Goal: Transaction & Acquisition: Download file/media

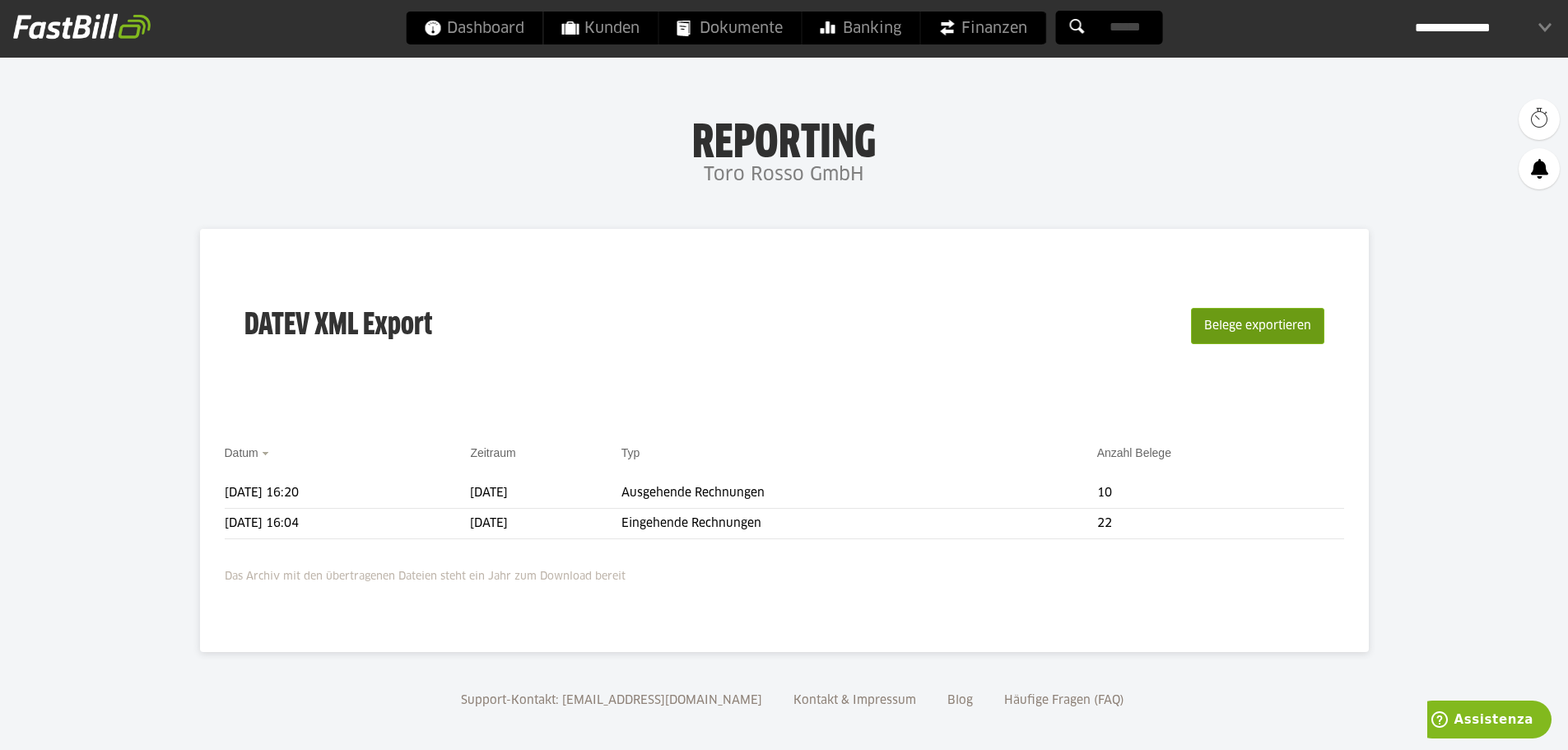
click at [1293, 320] on button "Belege exportieren" at bounding box center [1258, 325] width 134 height 36
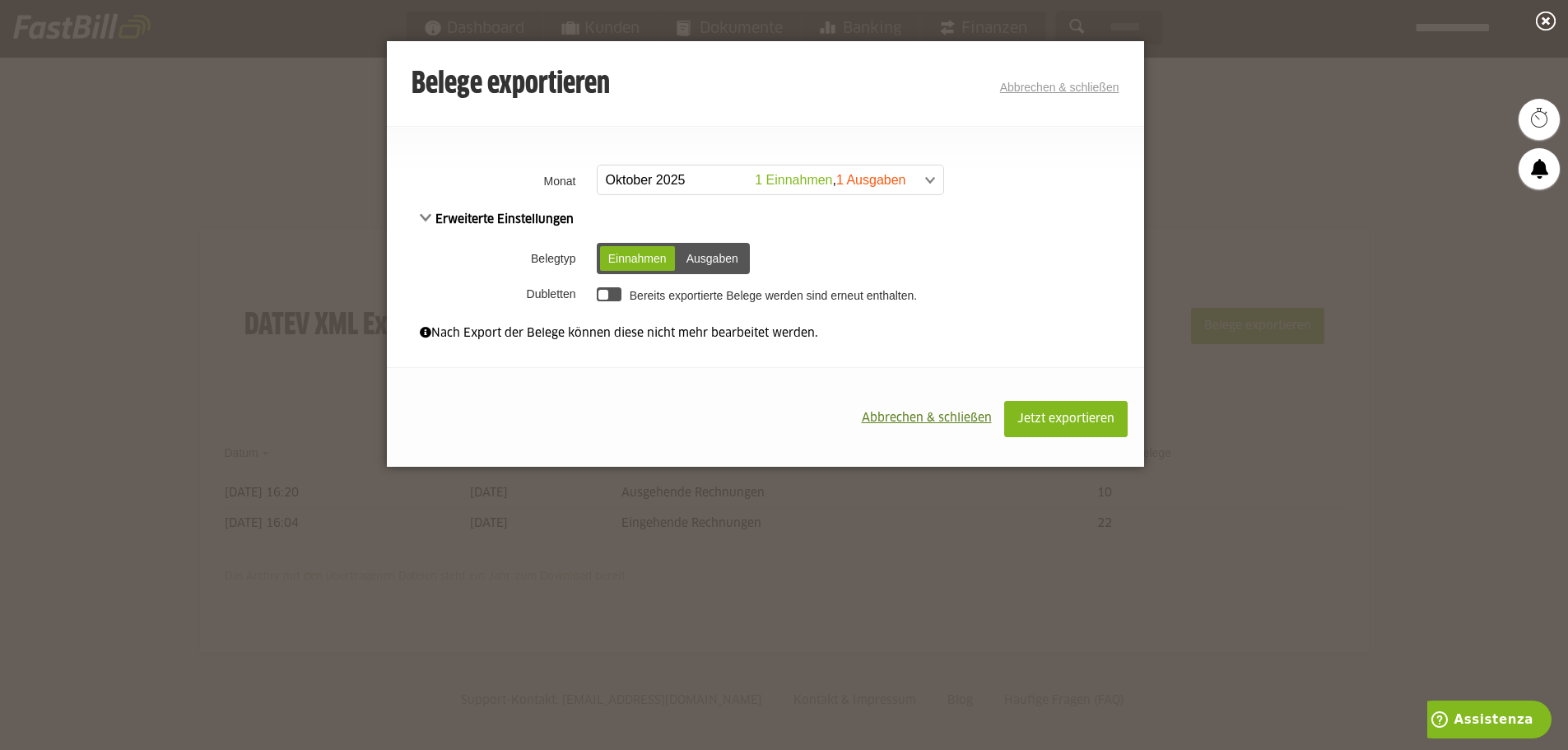
click at [921, 181] on span at bounding box center [762, 180] width 346 height 30
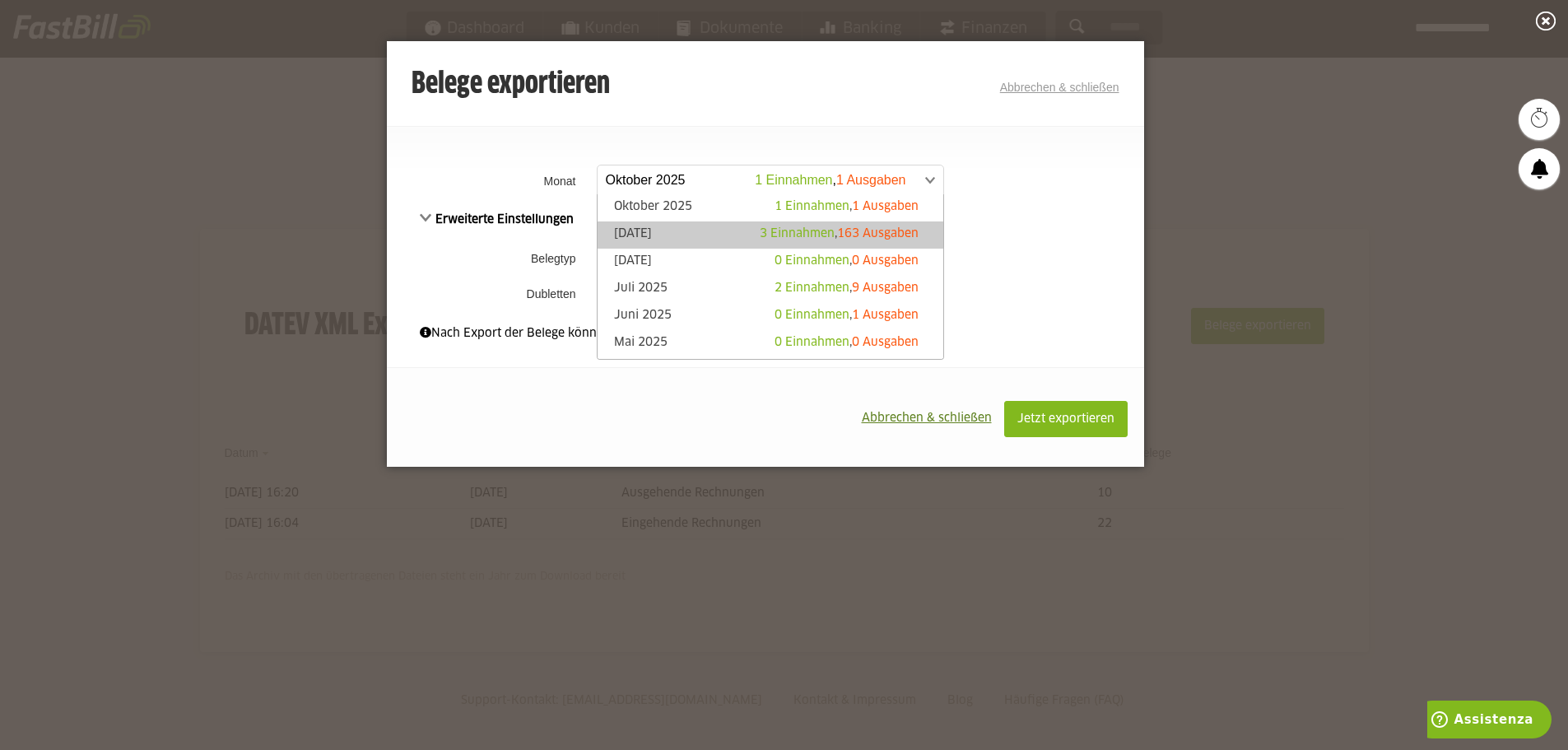
click at [885, 228] on span "163 Ausgaben" at bounding box center [877, 233] width 81 height 11
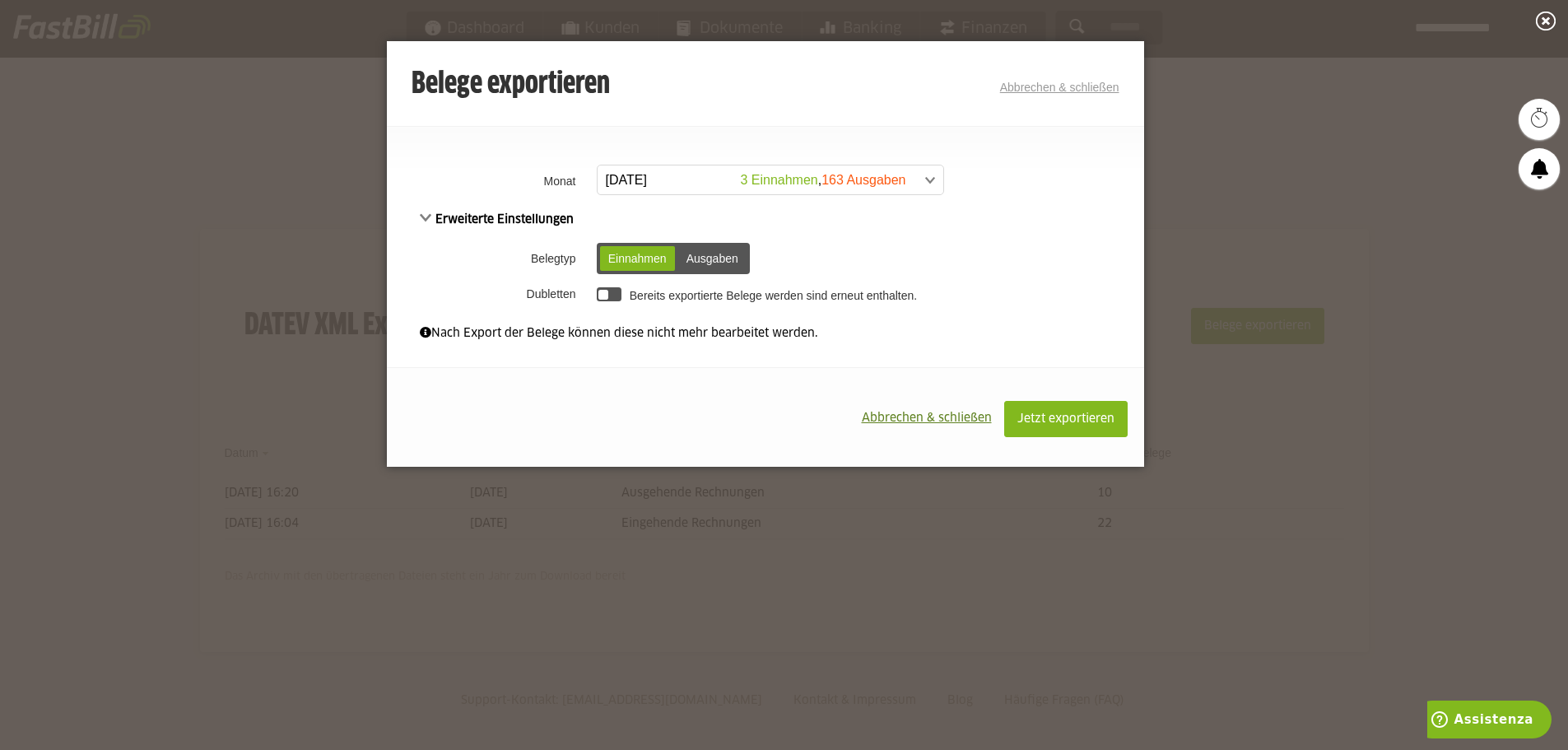
click at [704, 261] on div "Ausgaben" at bounding box center [712, 258] width 69 height 25
click at [1107, 415] on span "Jetzt exportieren" at bounding box center [1065, 418] width 97 height 11
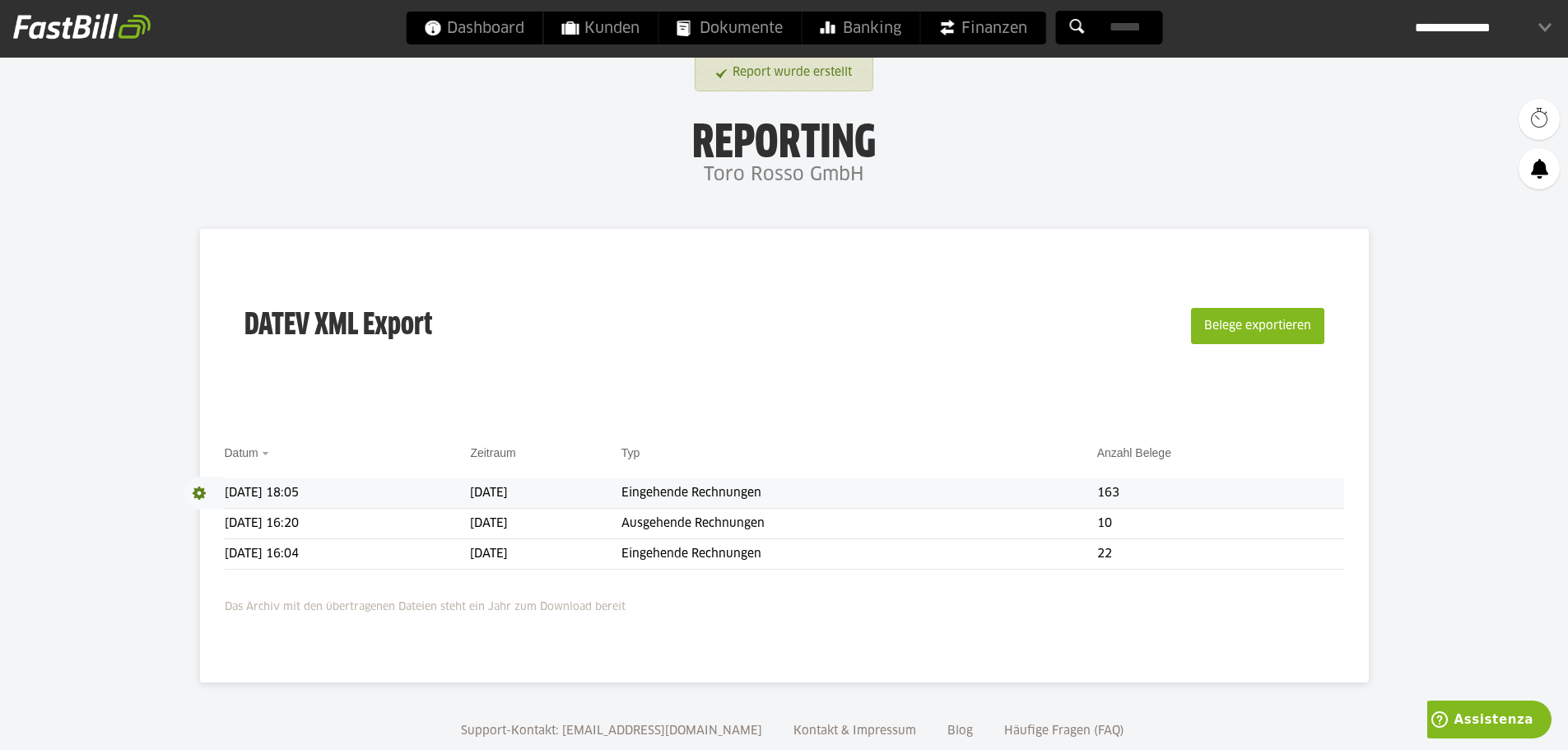
click at [1097, 492] on td "Eingehende Rechnungen" at bounding box center [859, 493] width 475 height 31
click at [196, 497] on span at bounding box center [204, 492] width 41 height 33
click at [214, 515] on link "Download" at bounding box center [227, 515] width 88 height 19
click at [201, 492] on span "Download" at bounding box center [204, 492] width 41 height 33
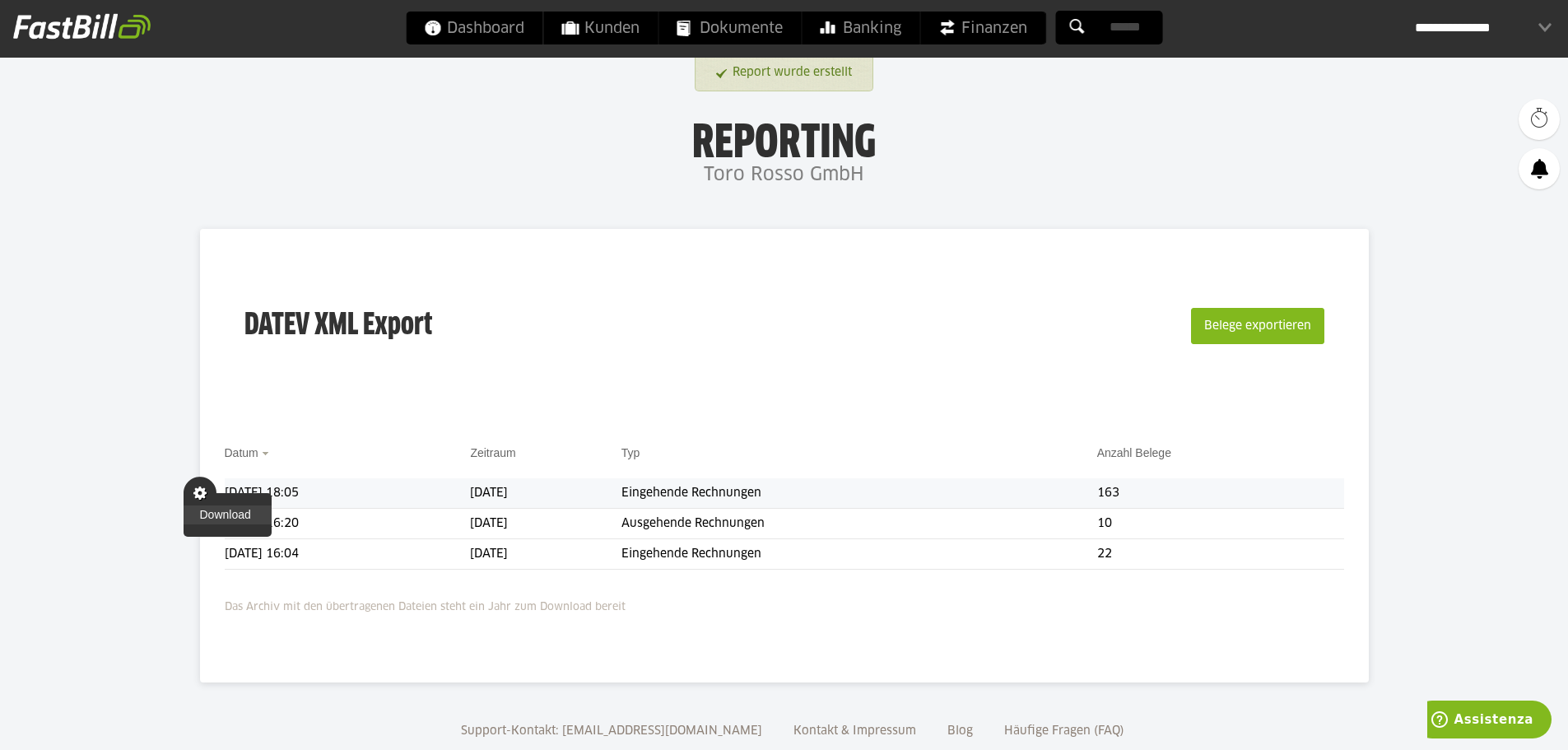
click at [218, 511] on link "Download" at bounding box center [227, 515] width 88 height 19
click at [940, 500] on td "Eingehende Rechnungen" at bounding box center [859, 493] width 475 height 31
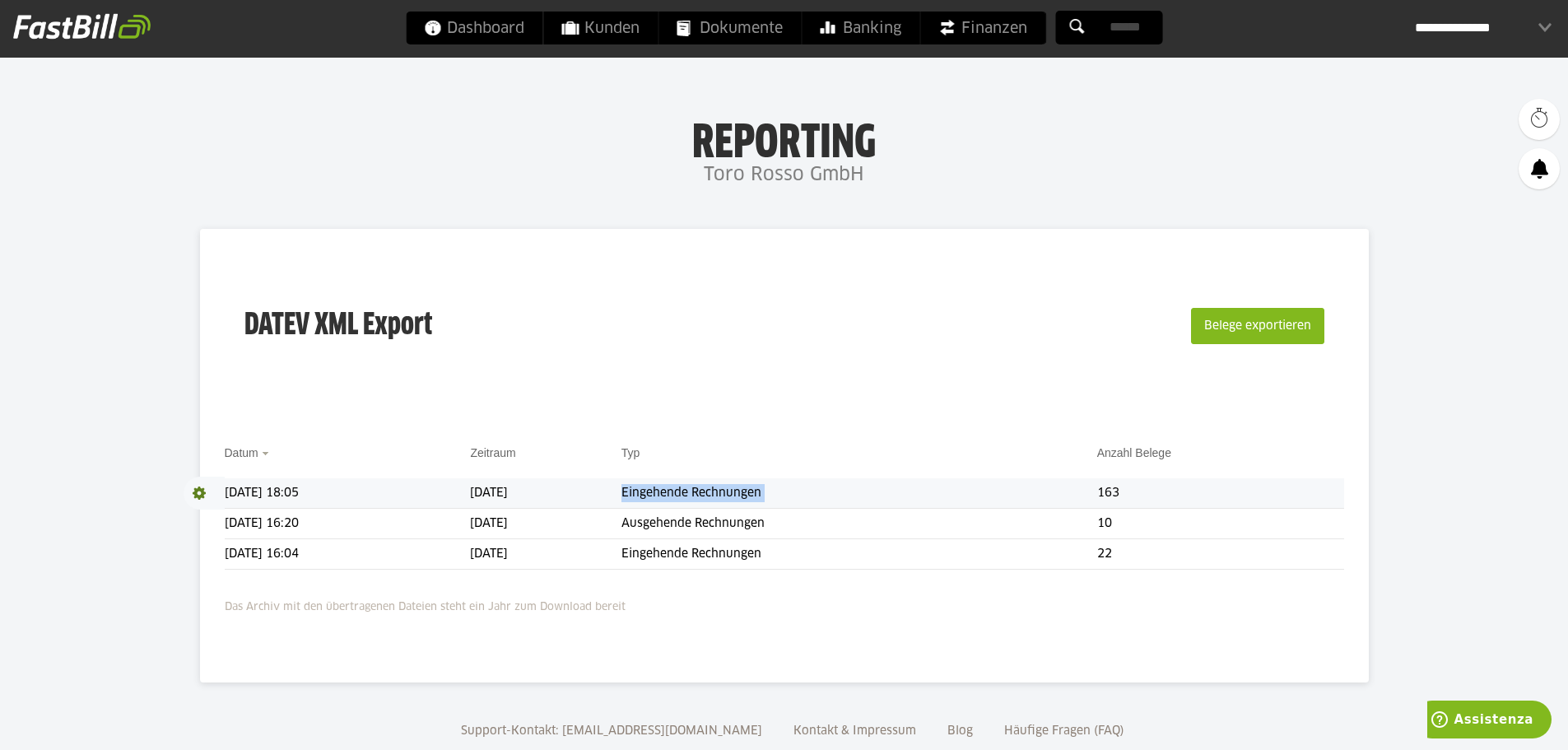
click at [940, 500] on td "Eingehende Rechnungen" at bounding box center [859, 493] width 475 height 31
click at [1271, 318] on button "Belege exportieren" at bounding box center [1258, 325] width 134 height 36
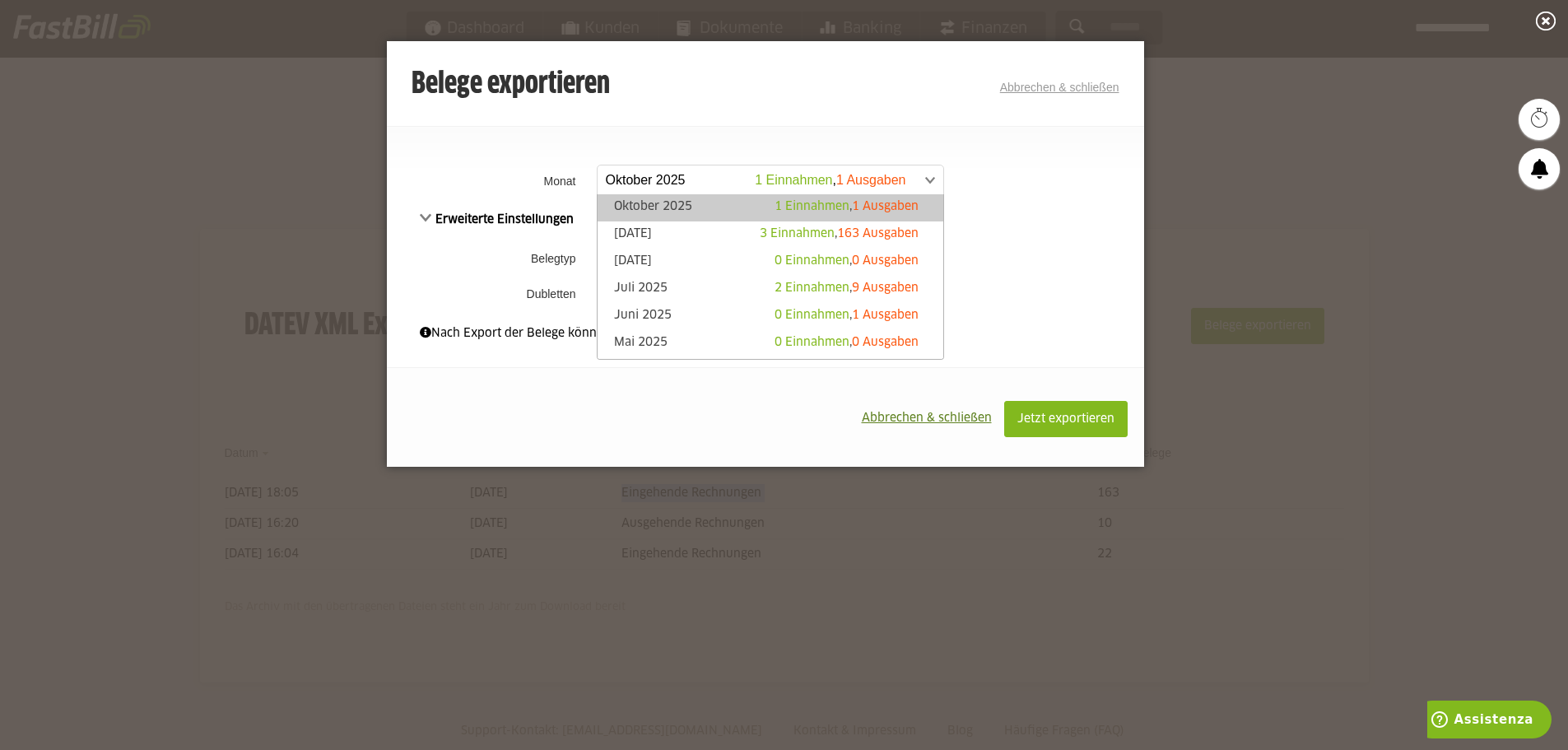
click at [915, 172] on span at bounding box center [762, 180] width 346 height 30
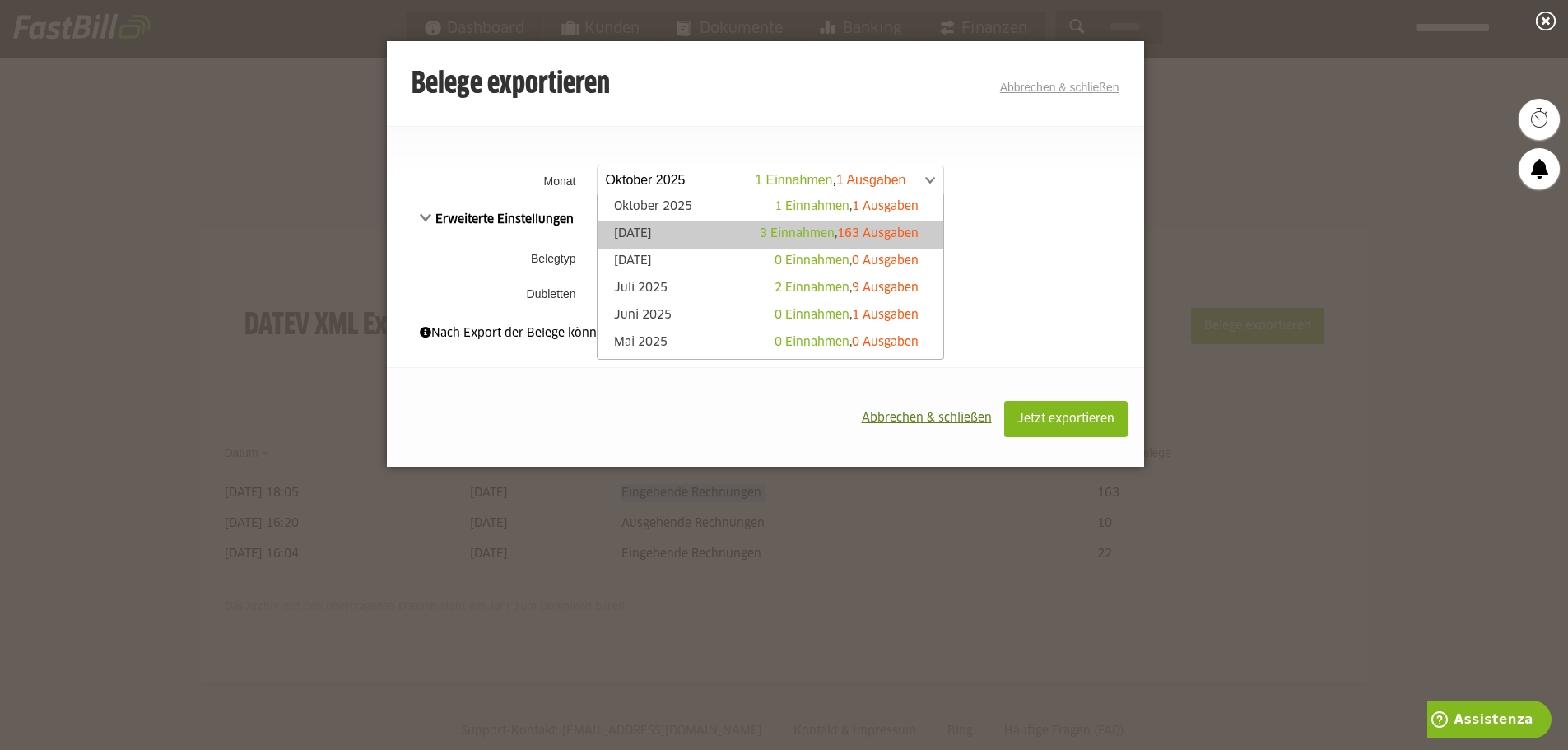
click at [856, 227] on div "3 Einnahmen , 163 Ausgaben" at bounding box center [838, 233] width 158 height 16
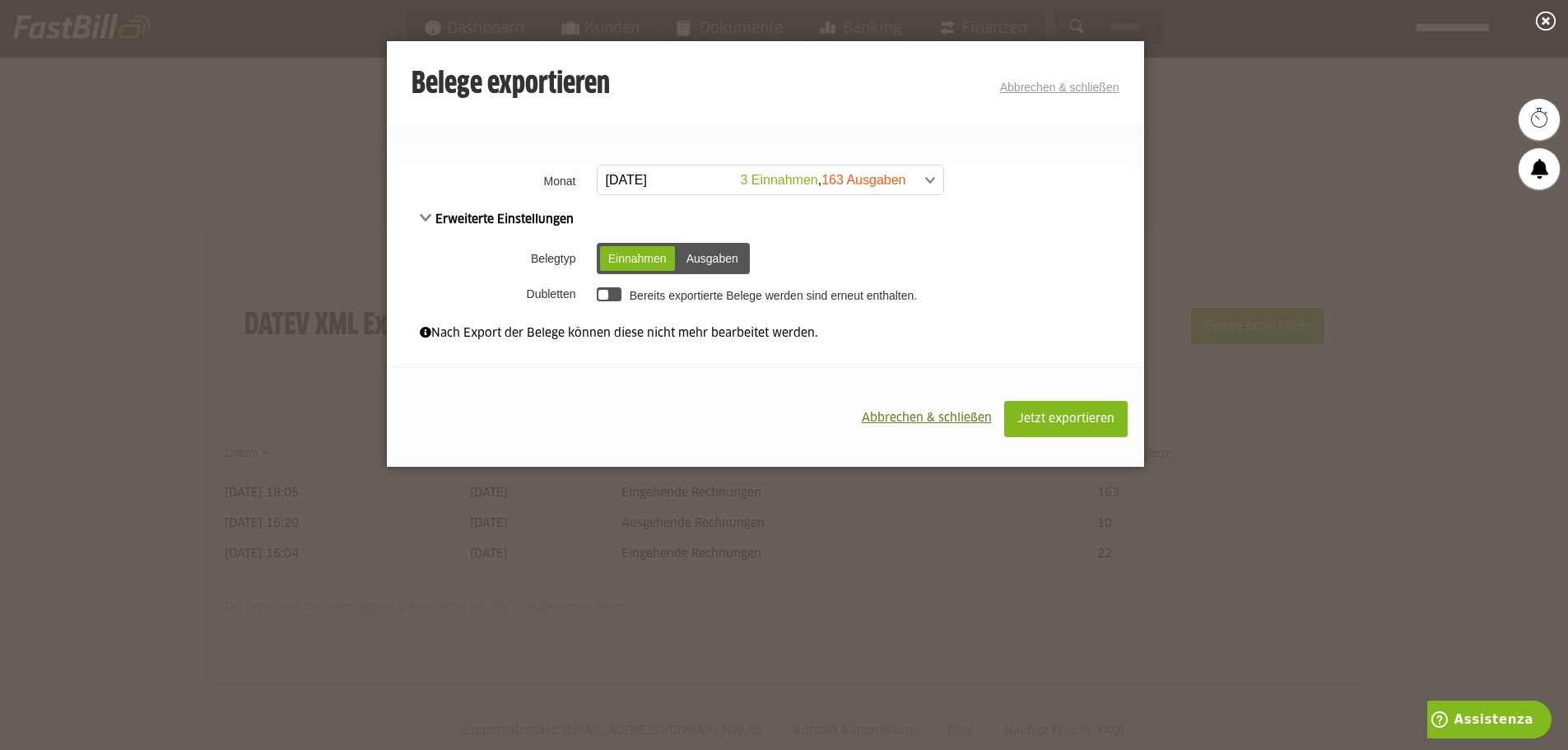
click at [714, 249] on div "Ausgaben" at bounding box center [712, 258] width 69 height 25
click at [1056, 415] on span "Jetzt exportieren" at bounding box center [1065, 418] width 97 height 11
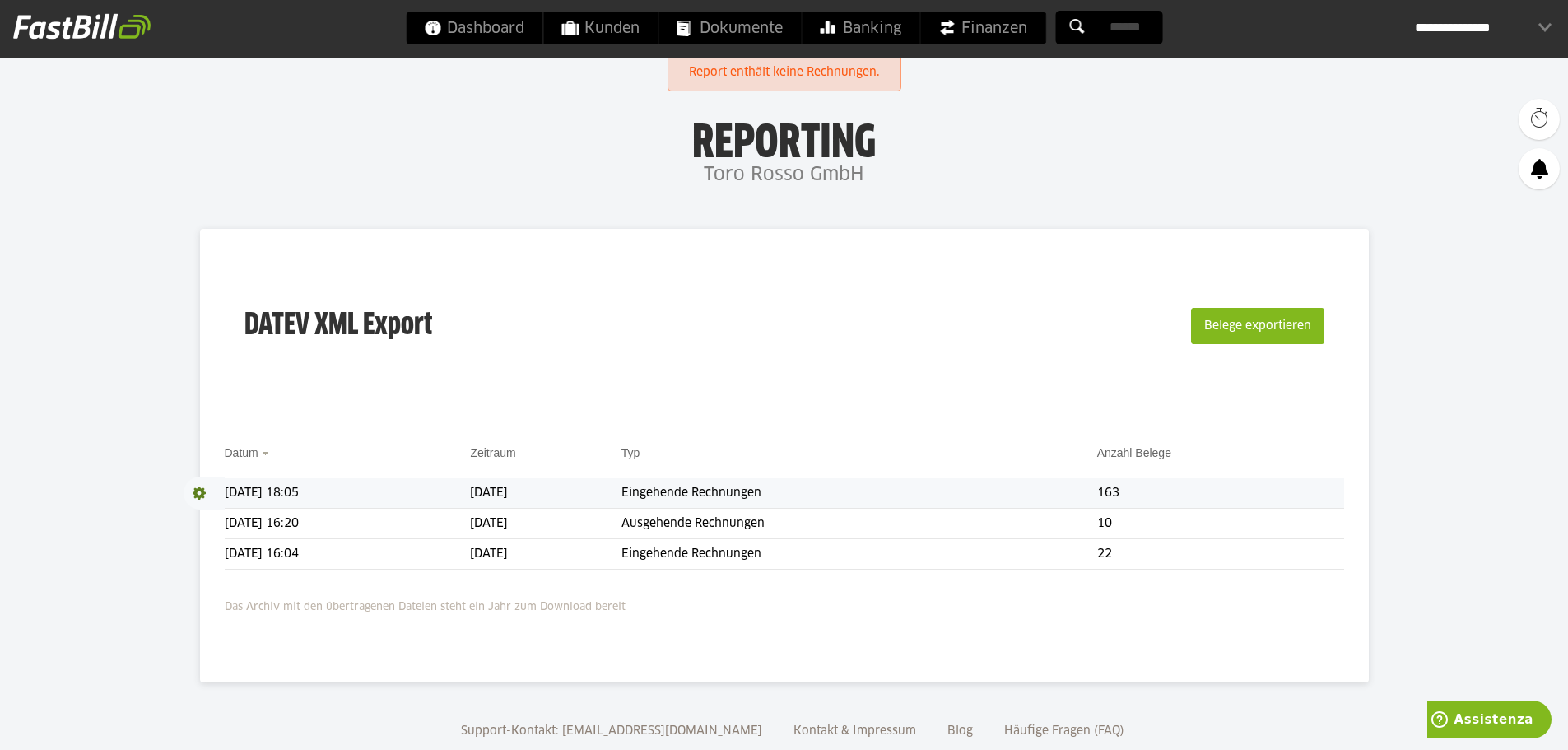
click at [201, 493] on span at bounding box center [204, 492] width 41 height 33
click at [211, 515] on link "Download" at bounding box center [227, 515] width 88 height 19
click at [200, 494] on span "Download" at bounding box center [204, 492] width 41 height 33
